Goal: Use online tool/utility: Utilize a website feature to perform a specific function

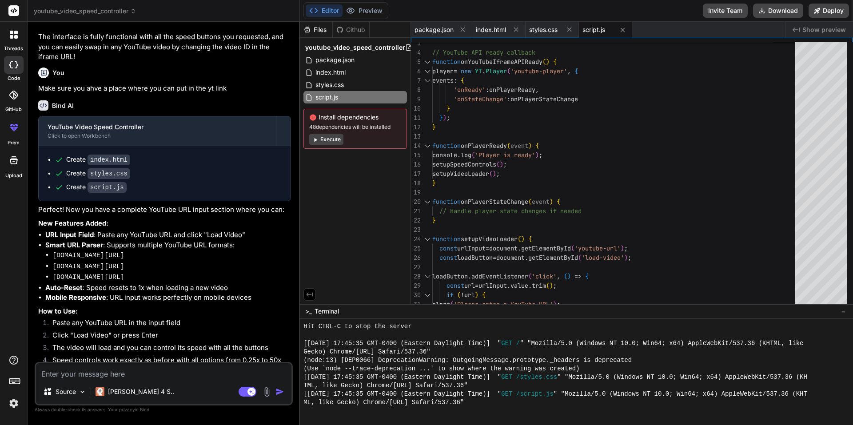
scroll to position [808, 0]
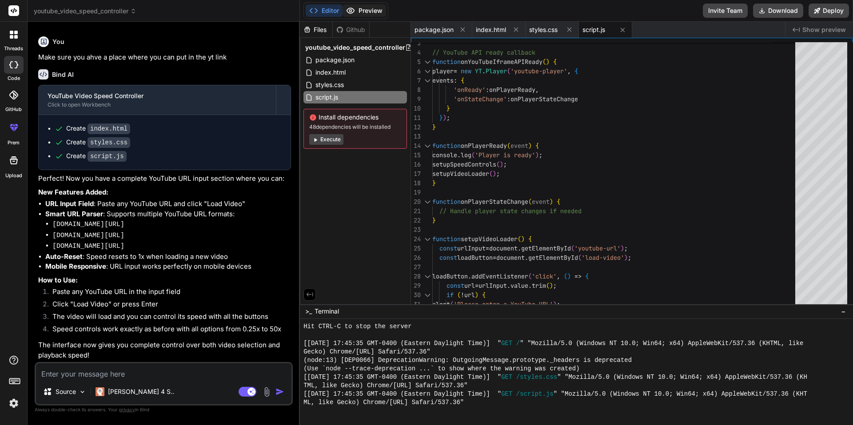
click at [365, 13] on button "Preview" at bounding box center [365, 10] width 44 height 12
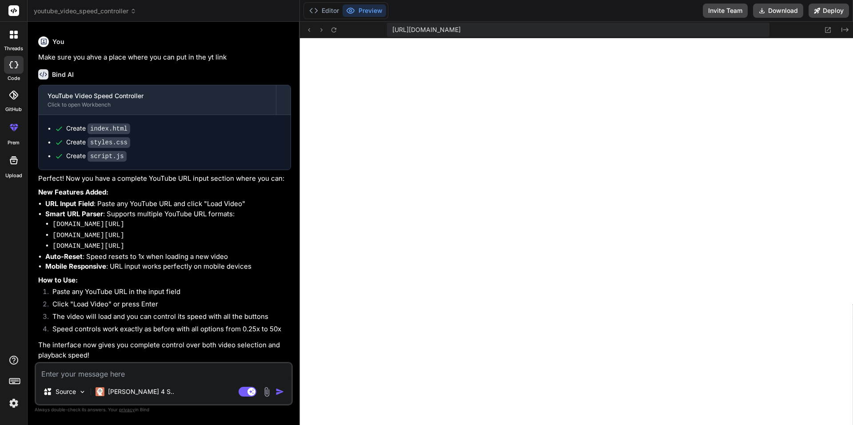
click at [200, 378] on div "Source Claude 4 S.. Agent Mode. When this toggle is activated, AI automatically…" at bounding box center [164, 384] width 258 height 44
click at [200, 374] on textarea at bounding box center [164, 371] width 256 height 16
click at [365, 12] on button "Preview" at bounding box center [365, 10] width 44 height 12
click at [322, 12] on button "Editor" at bounding box center [324, 10] width 37 height 12
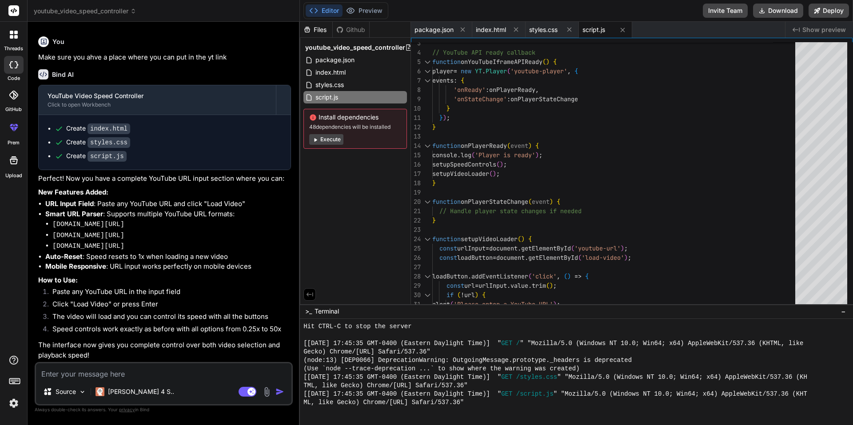
click at [327, 144] on button "Execute" at bounding box center [326, 139] width 34 height 11
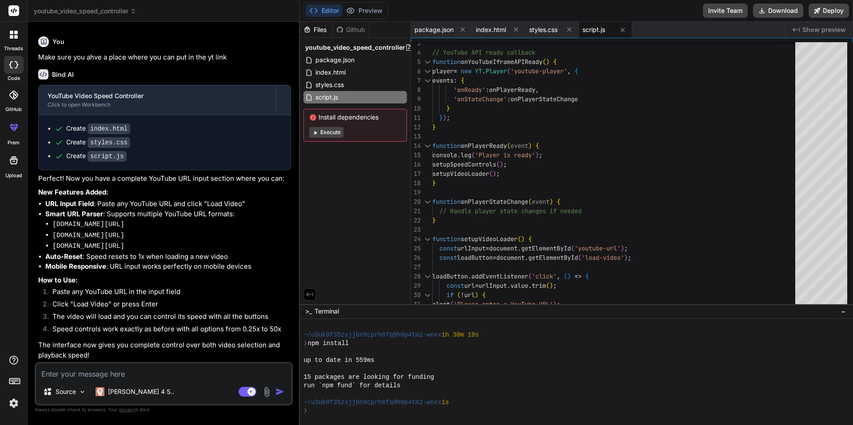
scroll to position [481, 0]
type textarea "x"
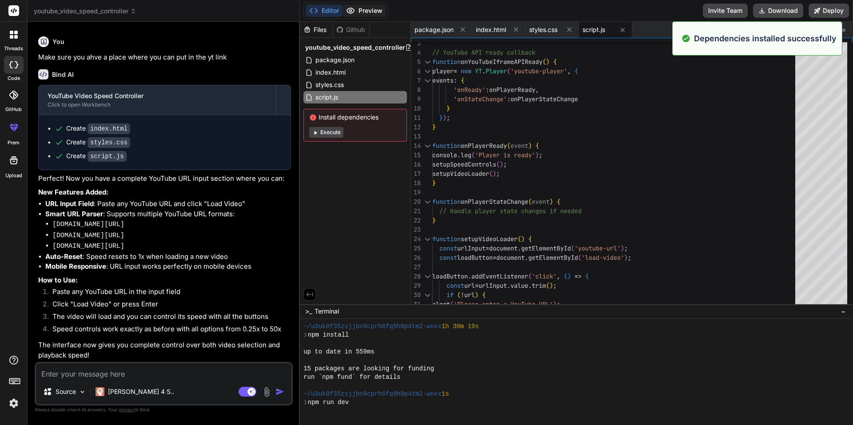
scroll to position [523, 0]
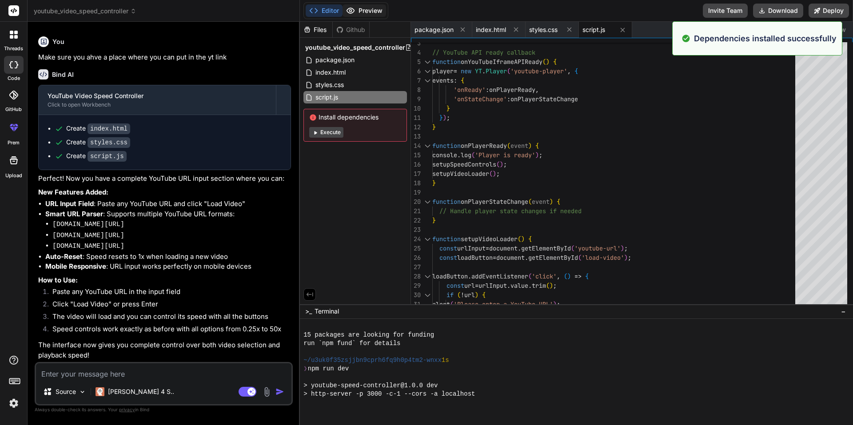
click at [367, 13] on button "Preview" at bounding box center [365, 10] width 44 height 12
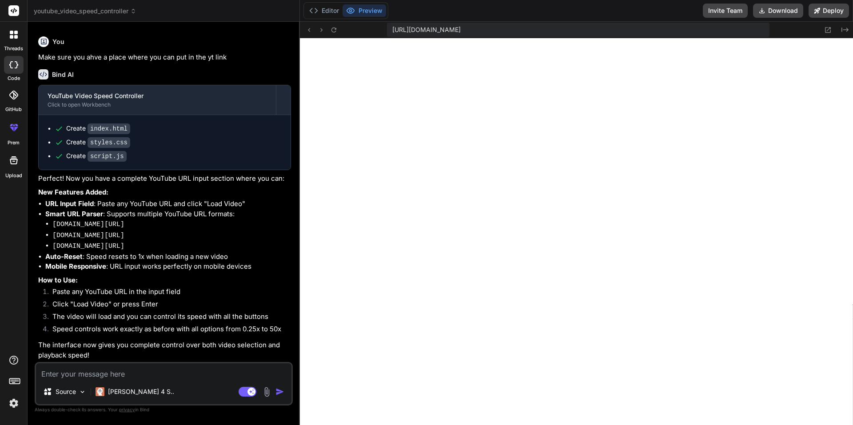
scroll to position [743, 0]
drag, startPoint x: 14, startPoint y: 12, endPoint x: 11, endPoint y: 32, distance: 20.3
drag, startPoint x: 11, startPoint y: 32, endPoint x: 299, endPoint y: 78, distance: 291.6
click at [299, 78] on div "Bind AI Web Search Created with Pixso. Code Generator You hello Bind AI Hello! …" at bounding box center [164, 223] width 272 height 403
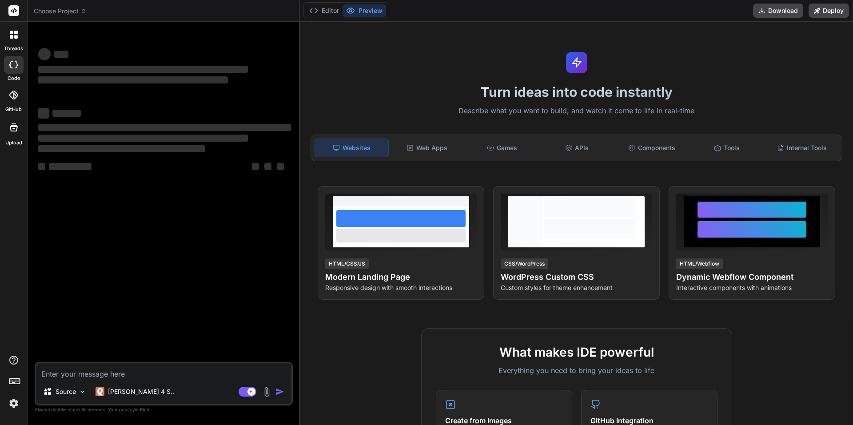
click at [433, 111] on p "Describe what you want to build, and watch it come to life in real-time" at bounding box center [576, 111] width 543 height 12
click at [68, 9] on span "Choose Project" at bounding box center [60, 11] width 53 height 9
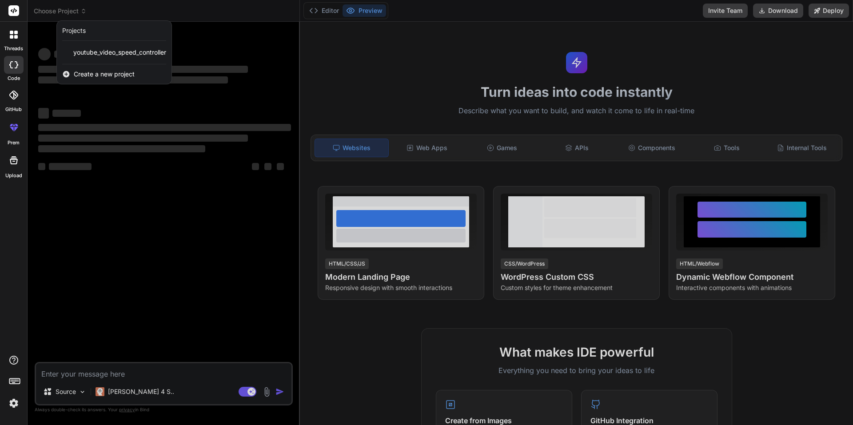
click at [454, 92] on div at bounding box center [426, 212] width 853 height 425
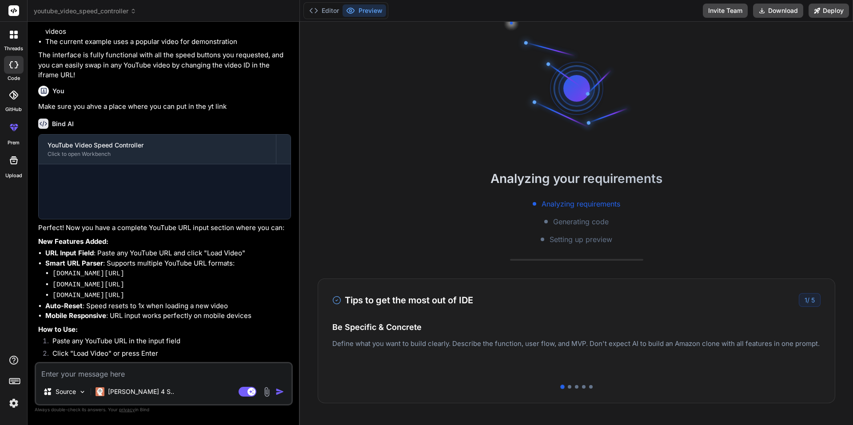
scroll to position [753, 0]
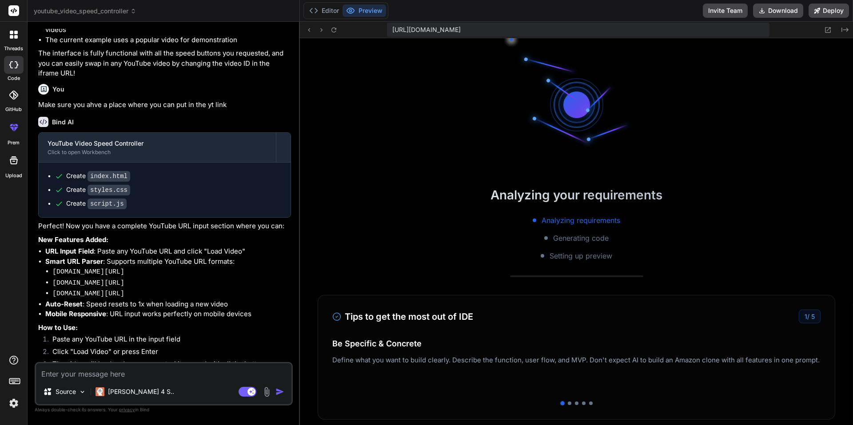
type textarea "x"
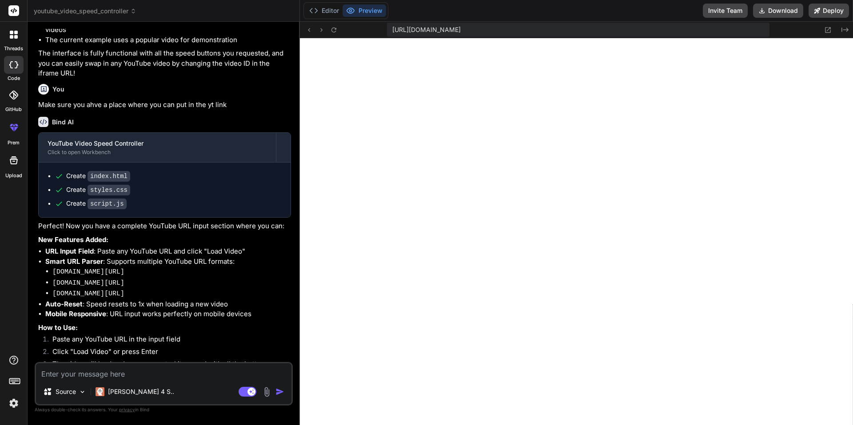
scroll to position [808, 0]
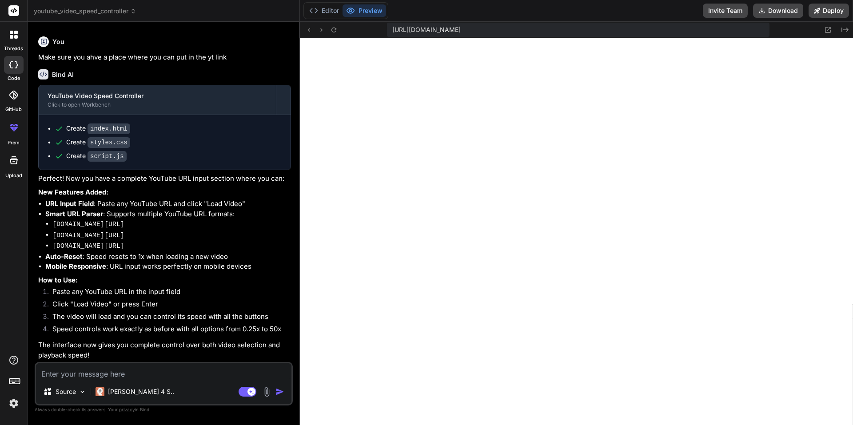
click at [121, 371] on textarea at bounding box center [164, 371] width 256 height 16
type textarea "y"
type textarea "x"
type textarea "yo"
type textarea "x"
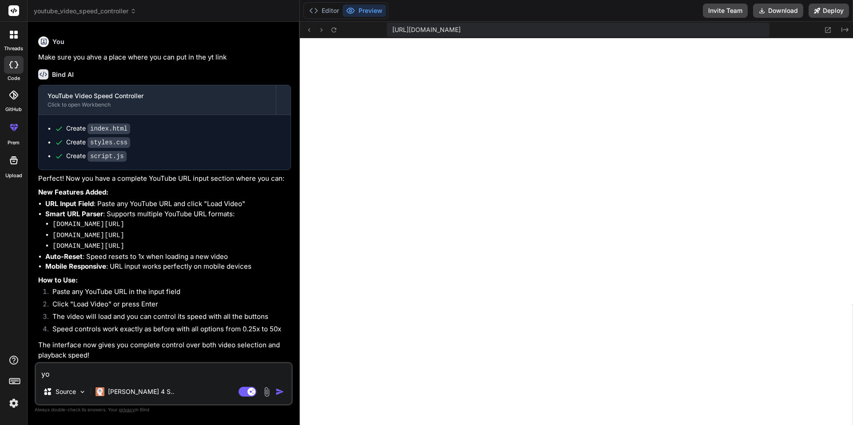
type textarea "you"
type textarea "x"
type textarea "yout"
type textarea "x"
type textarea "youtu"
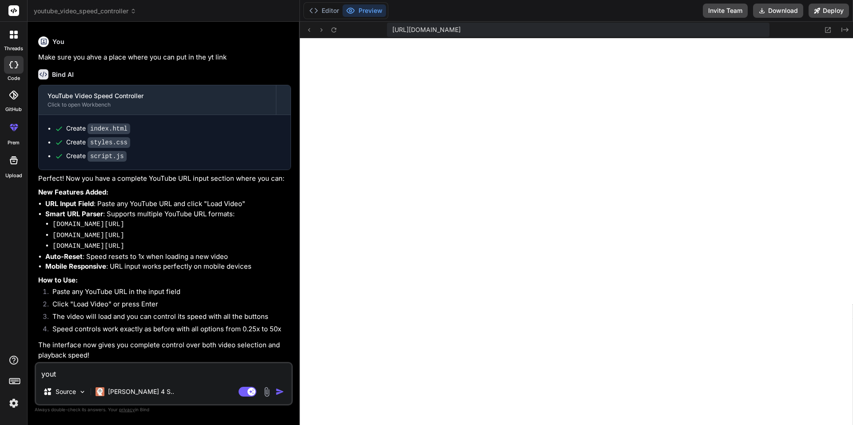
type textarea "x"
type textarea "youtub"
type textarea "x"
type textarea "youtube"
type textarea "x"
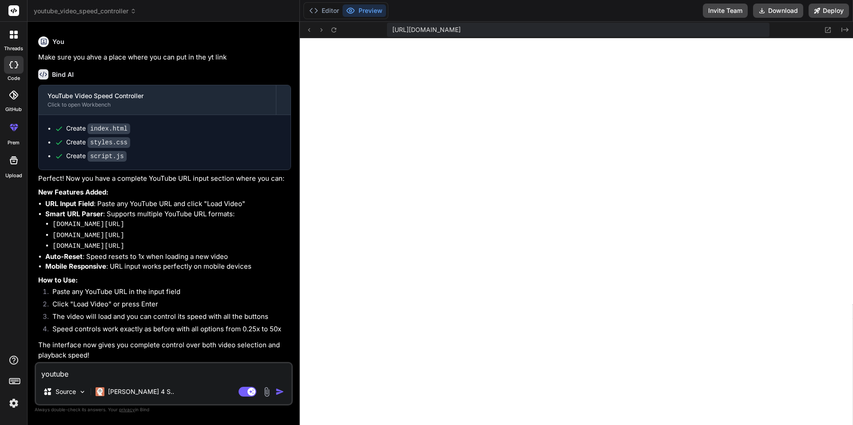
type textarea "youtube."
type textarea "x"
type textarea "youtube.c"
type textarea "x"
type textarea "[DOMAIN_NAME]"
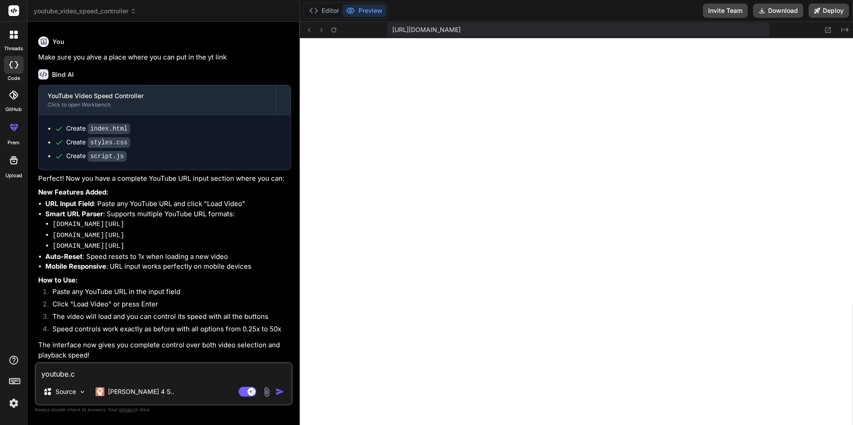
type textarea "x"
type textarea "[DOMAIN_NAME]"
type textarea "x"
type textarea "[DOMAIN_NAME]"
type textarea "x"
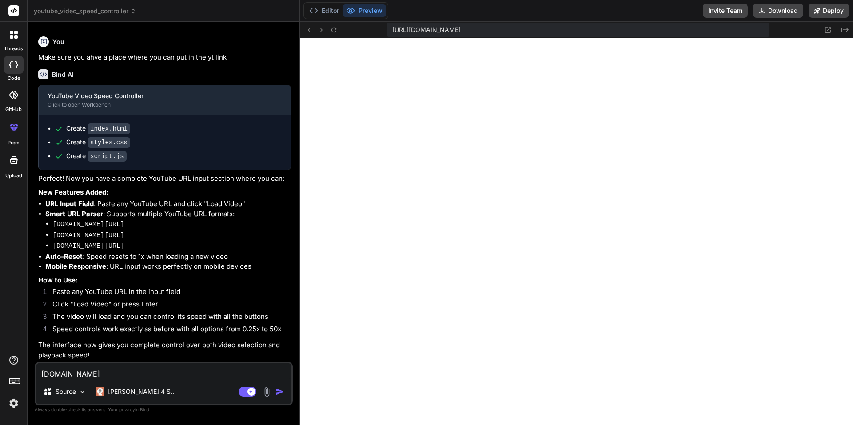
type textarea "[DOMAIN_NAME] r"
type textarea "x"
type textarea "[DOMAIN_NAME] re"
type textarea "x"
type textarea "[DOMAIN_NAME] ref"
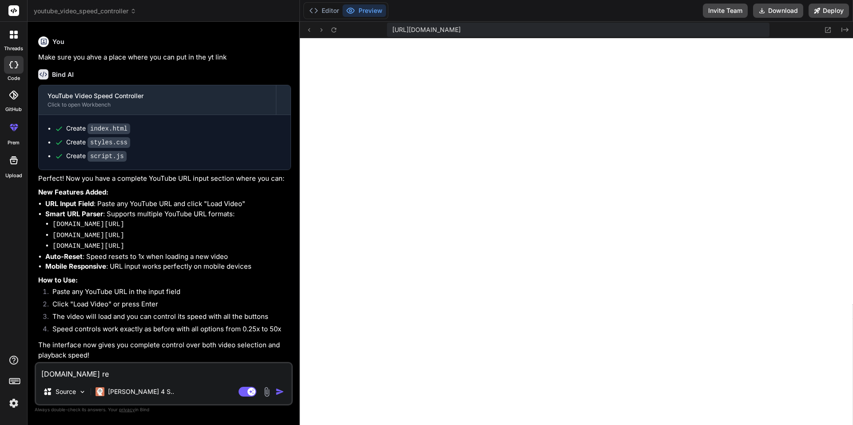
type textarea "x"
type textarea "[DOMAIN_NAME] refu"
type textarea "x"
type textarea "[DOMAIN_NAME] refus"
type textarea "x"
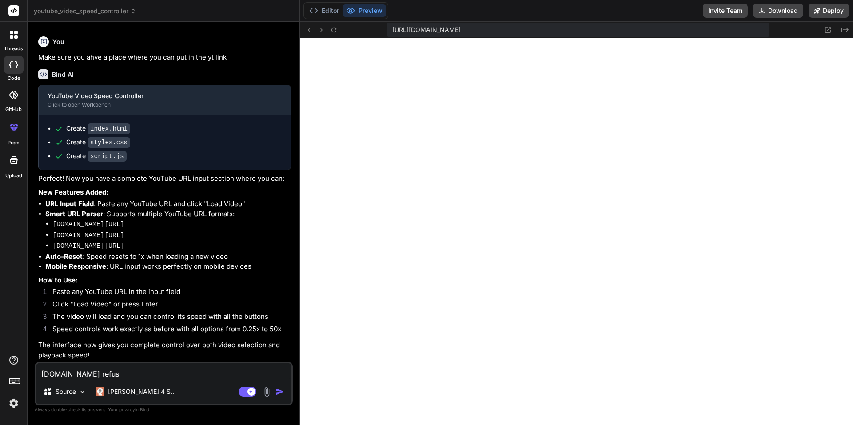
type textarea "[DOMAIN_NAME] refuse"
type textarea "x"
type textarea "[DOMAIN_NAME] refuses"
type textarea "x"
type textarea "[DOMAIN_NAME] refuses"
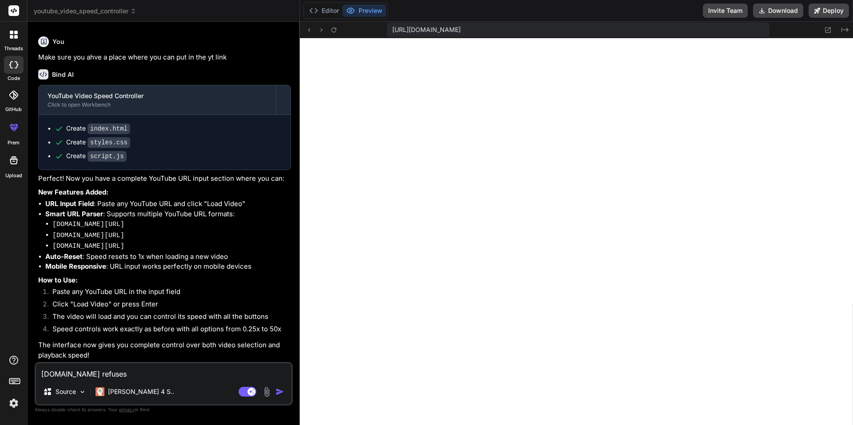
type textarea "x"
type textarea "[DOMAIN_NAME] refuses t"
type textarea "x"
type textarea "[DOMAIN_NAME] refuses to"
type textarea "x"
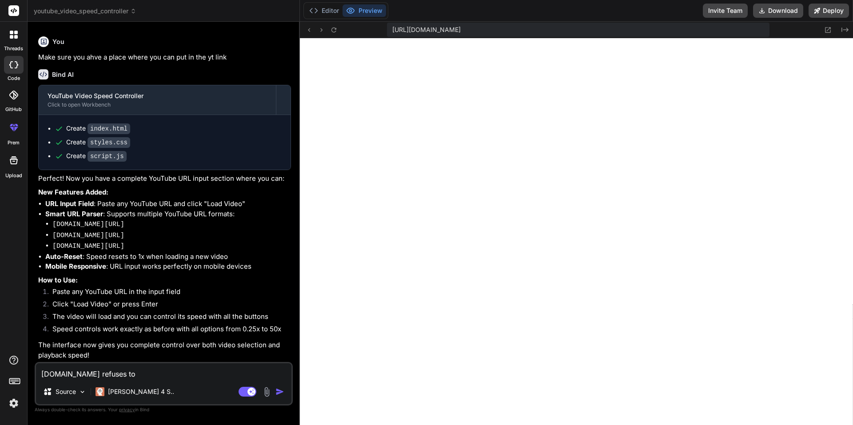
type textarea "[DOMAIN_NAME] refuses to"
type textarea "x"
type textarea "[DOMAIN_NAME] refuses to c"
type textarea "x"
type textarea "[DOMAIN_NAME] refuses to co"
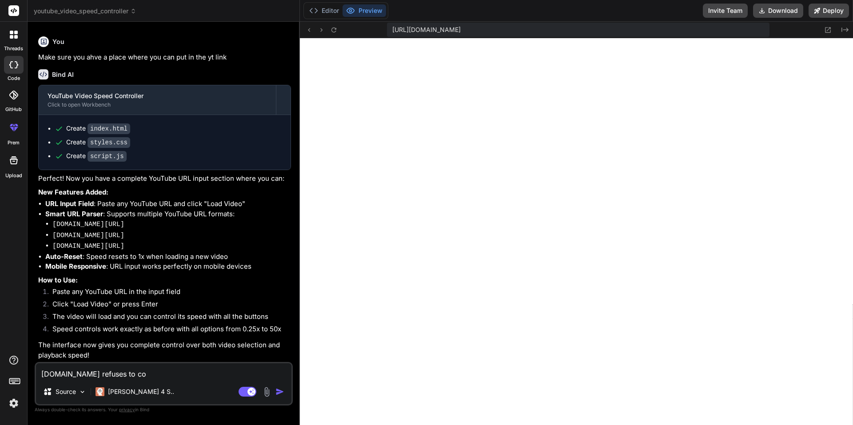
type textarea "x"
type textarea "[DOMAIN_NAME] refuses to con"
type textarea "x"
type textarea "[DOMAIN_NAME] refuses to conn"
type textarea "x"
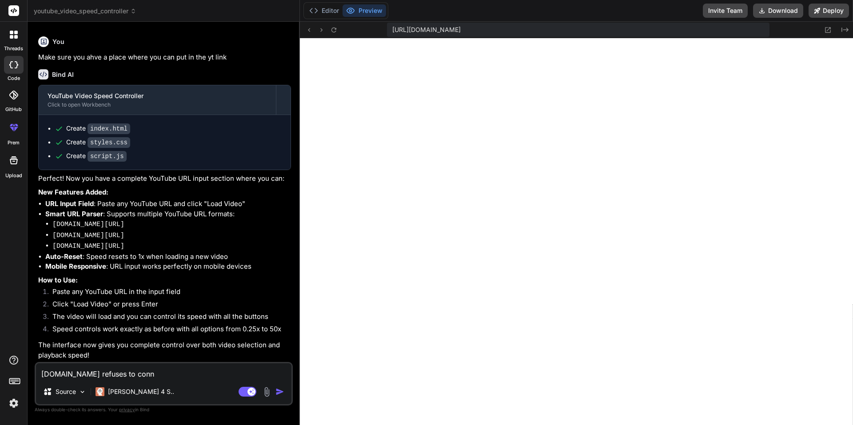
type textarea "[DOMAIN_NAME] refuses to conne"
type textarea "x"
type textarea "[DOMAIN_NAME] refuses to connec"
type textarea "x"
type textarea "[DOMAIN_NAME] refuses to connect"
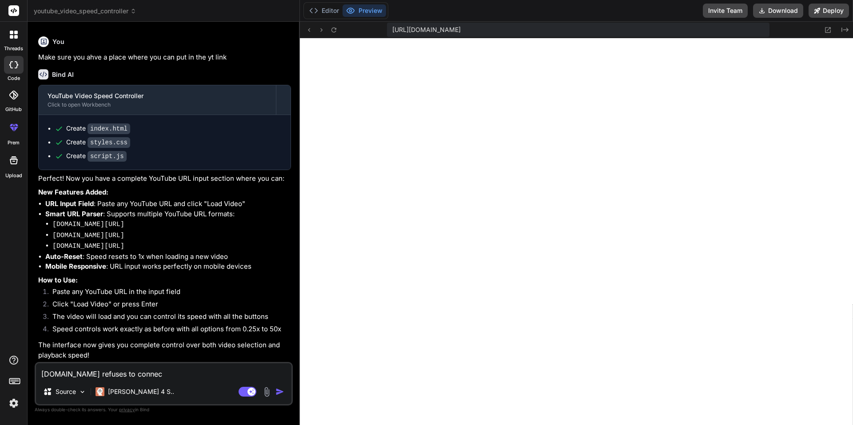
type textarea "x"
type textarea "[DOMAIN_NAME] refuses to connect"
type textarea "x"
type textarea "[DOMAIN_NAME] refuses to connect e"
type textarea "x"
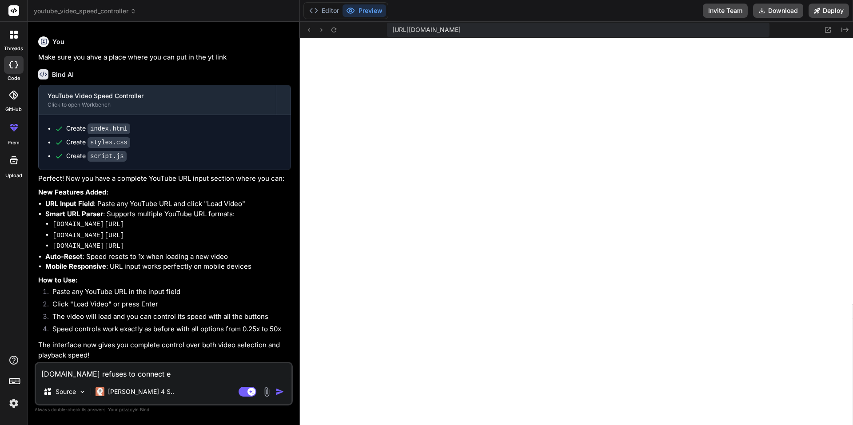
type textarea "[DOMAIN_NAME] refuses to connect er"
type textarea "x"
type textarea "[DOMAIN_NAME] refuses to connect err"
type textarea "x"
type textarea "[DOMAIN_NAME] refuses to connect [PERSON_NAME]"
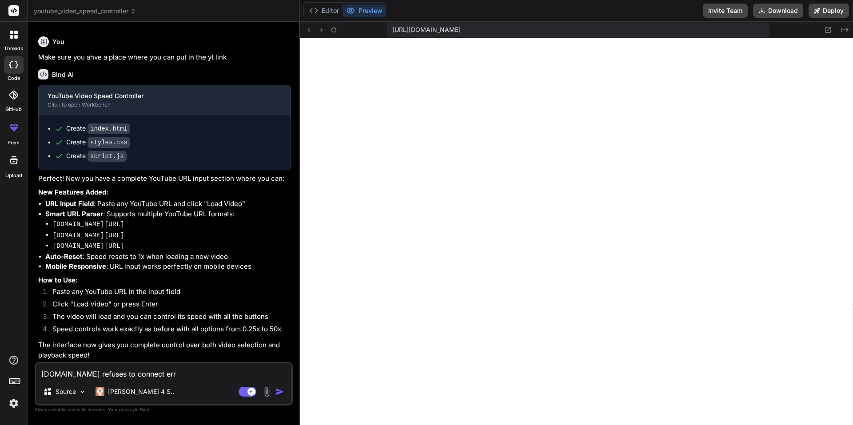
type textarea "x"
type textarea "[DOMAIN_NAME] refuses to connect error"
type textarea "x"
type textarea "[DOMAIN_NAME] refuses to connect error."
type textarea "x"
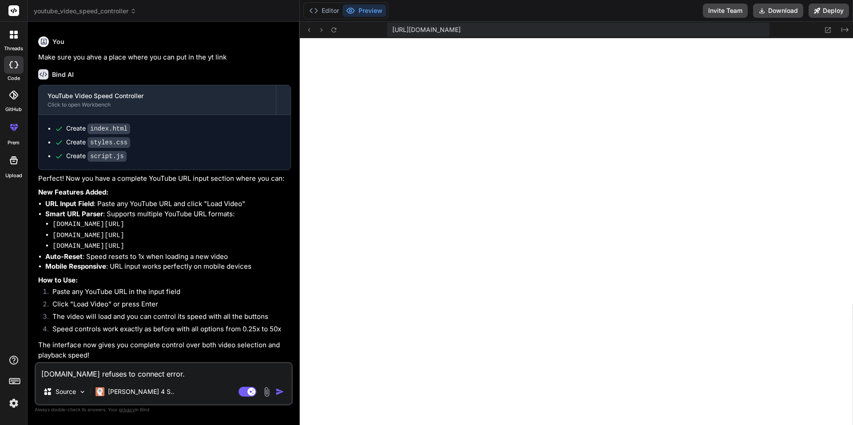
type textarea "[DOMAIN_NAME] refuses to connect error."
type textarea "x"
type textarea "[DOMAIN_NAME] refuses to connect error. M"
type textarea "x"
type textarea "[DOMAIN_NAME] refuses to connect error. Ma"
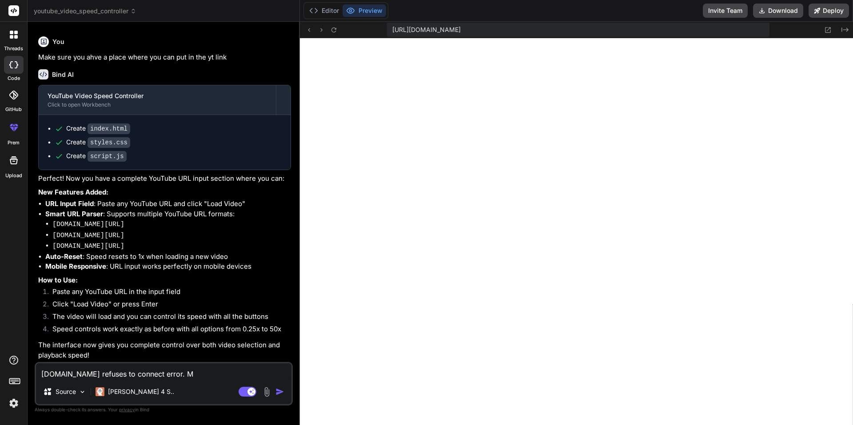
type textarea "x"
type textarea "[DOMAIN_NAME] refuses to connect error. Mak"
type textarea "x"
type textarea "[DOMAIN_NAME] refuses to connect error. Make"
type textarea "x"
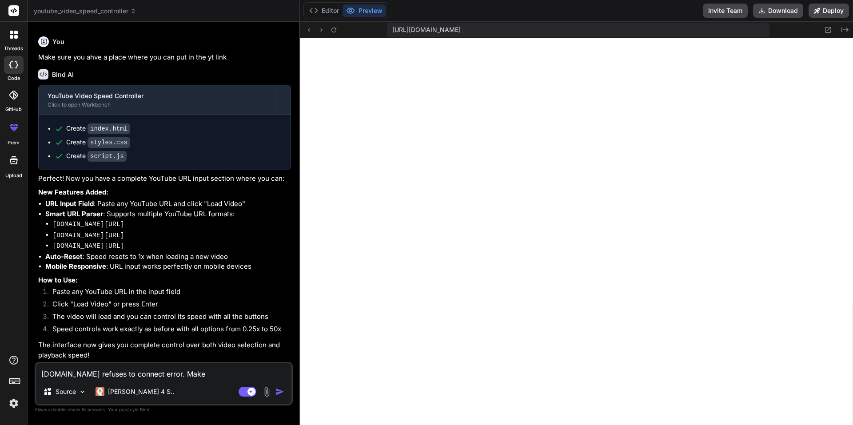
type textarea "[DOMAIN_NAME] refuses to connect error. Make"
type textarea "x"
type textarea "[DOMAIN_NAME] refuses to connect error. Make s"
type textarea "x"
type textarea "[DOMAIN_NAME] refuses to connect error. Make su"
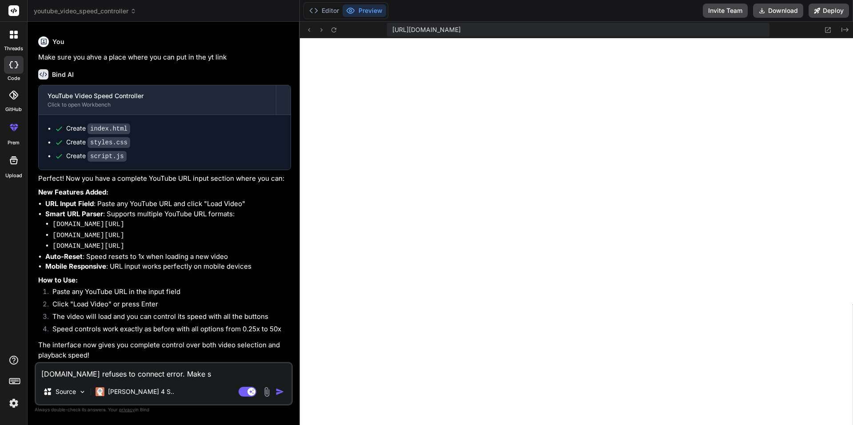
type textarea "x"
type textarea "[DOMAIN_NAME] refuses to connect error. Make sur"
type textarea "x"
type textarea "[DOMAIN_NAME] refuses to connect error. Make sure"
type textarea "x"
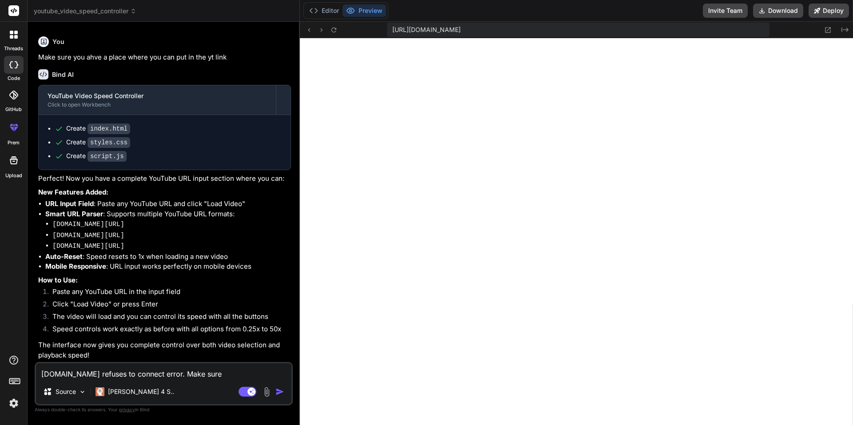
type textarea "[DOMAIN_NAME] refuses to connect error. Make sure"
type textarea "x"
type textarea "[DOMAIN_NAME] refuses to connect error. Make sure e"
type textarea "x"
type textarea "[DOMAIN_NAME] refuses to connect error. Make sure ev"
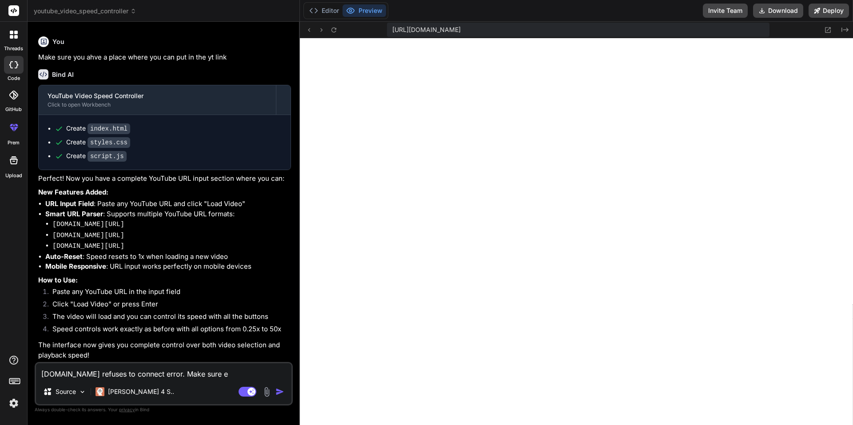
type textarea "x"
type textarea "[DOMAIN_NAME] refuses to connect error. Make sure eve"
type textarea "x"
type textarea "[DOMAIN_NAME] refuses to connect error. Make sure ever"
type textarea "x"
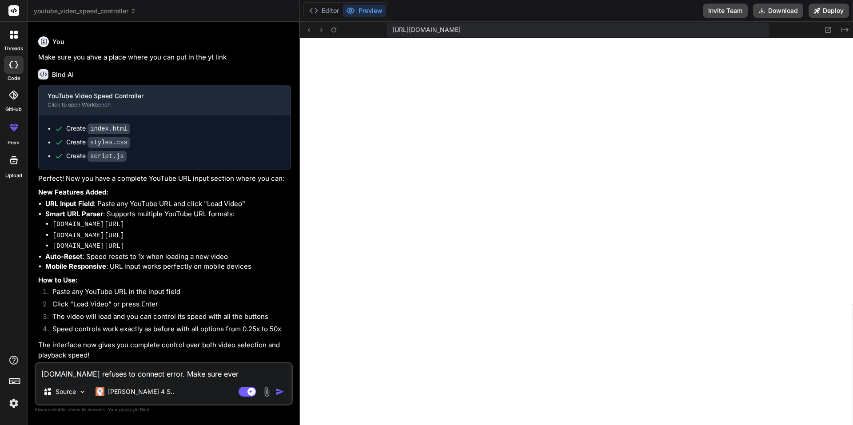
type textarea "[DOMAIN_NAME] refuses to connect error. Make sure every"
type textarea "x"
type textarea "[DOMAIN_NAME] refuses to connect error. Make sure everyt"
type textarea "x"
type textarea "[DOMAIN_NAME] refuses to connect error. Make sure everyth"
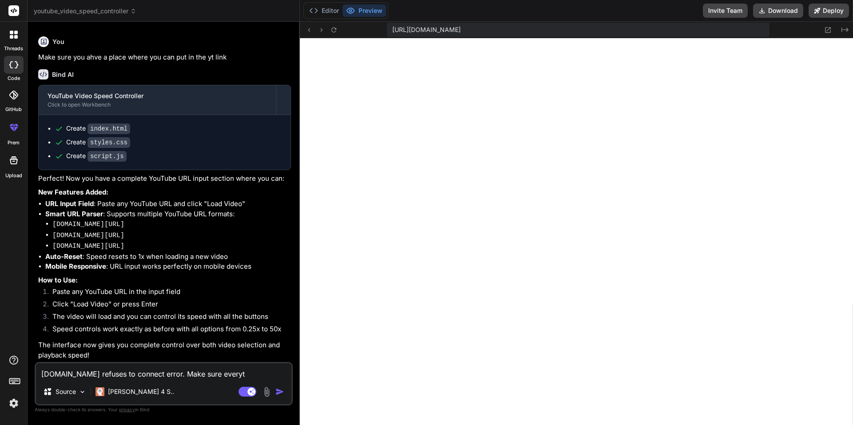
type textarea "x"
type textarea "[DOMAIN_NAME] refuses to connect error. Make sure everythi"
type textarea "x"
type textarea "[DOMAIN_NAME] refuses to connect error. Make sure everythin"
type textarea "x"
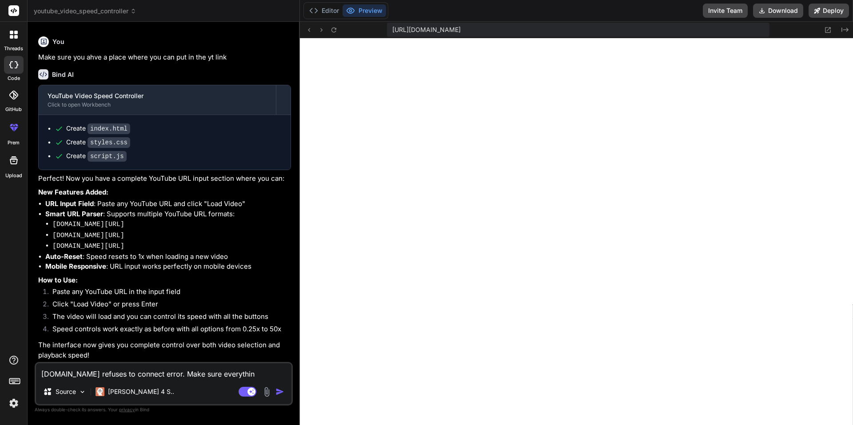
type textarea "[DOMAIN_NAME] refuses to connect error. Make sure everything"
type textarea "x"
type textarea "[DOMAIN_NAME] refuses to connect error. Make sure everything"
type textarea "x"
type textarea "[DOMAIN_NAME] refuses to connect error. Make sure everything w"
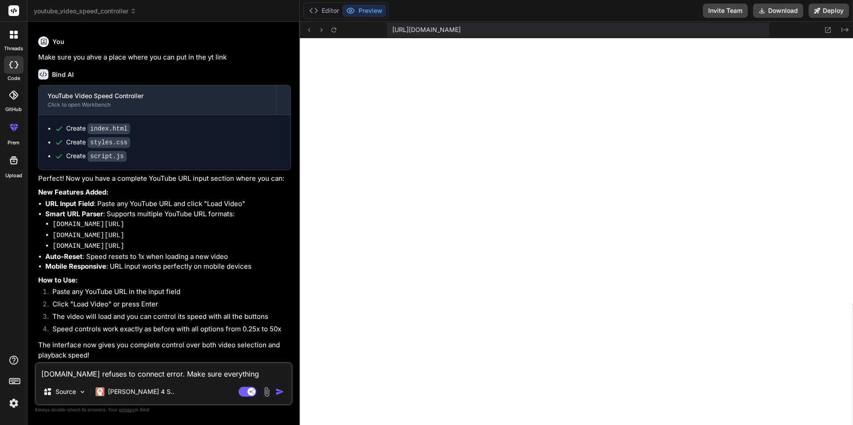
type textarea "x"
type textarea "[DOMAIN_NAME] refuses to connect error. Make sure everything wo"
type textarea "x"
type textarea "[DOMAIN_NAME] refuses to connect error. Make sure everything wor"
type textarea "x"
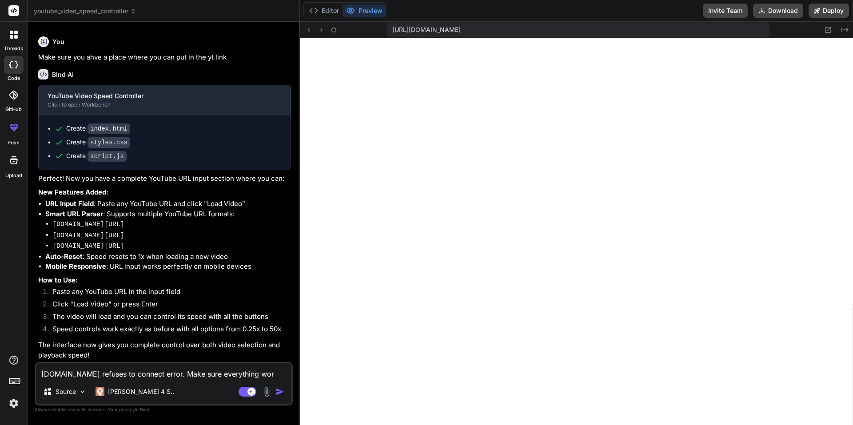
type textarea "[DOMAIN_NAME] refuses to connect error. Make sure everything work"
type textarea "x"
type textarea "[DOMAIN_NAME] refuses to connect error. Make sure everything works"
type textarea "x"
type textarea "[DOMAIN_NAME] refuses to connect error. Make sure everything works"
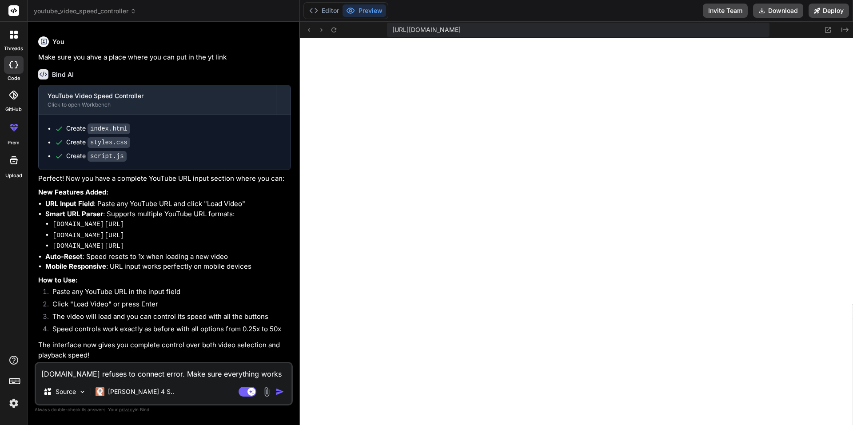
type textarea "x"
type textarea "[DOMAIN_NAME] refuses to connect error. Make sure everything works"
click at [279, 392] on img "button" at bounding box center [279, 391] width 9 height 9
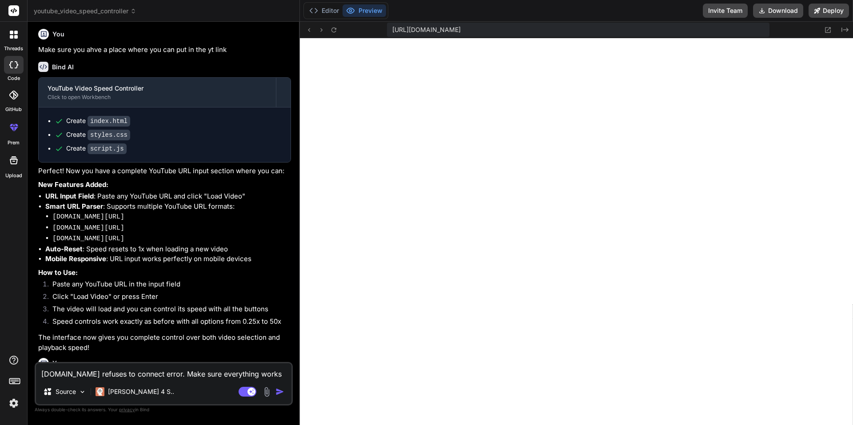
scroll to position [900, 0]
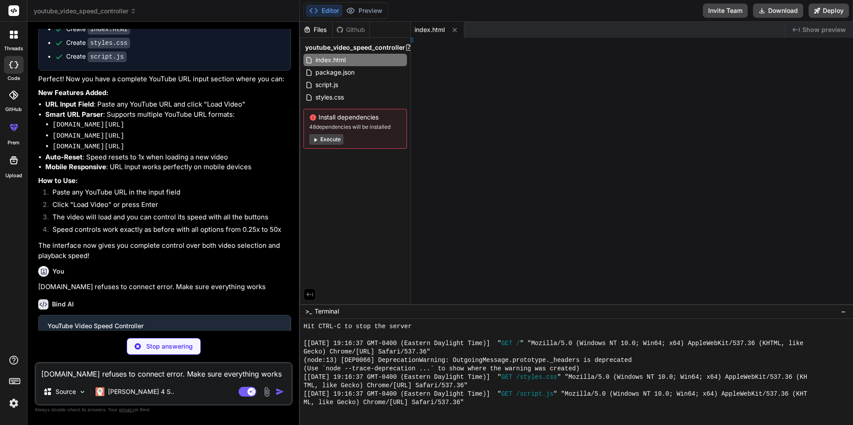
type textarea "x"
type textarea "ges } });"
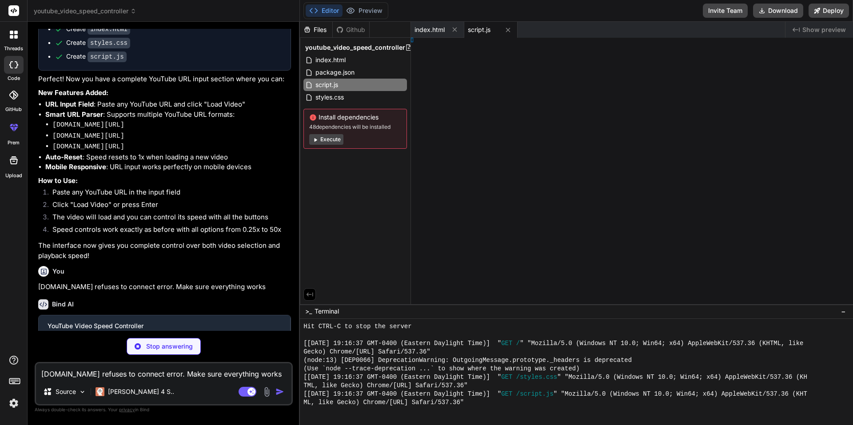
type textarea "x"
type textarea "er; } }"
type textarea "x"
